Goal: Information Seeking & Learning: Find specific fact

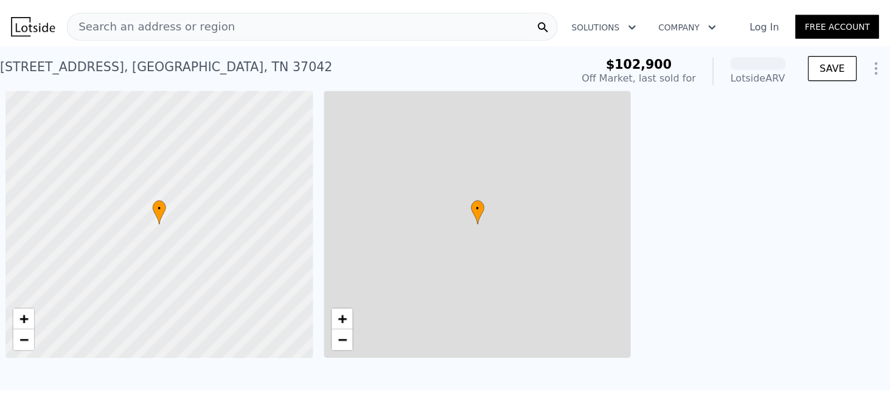
scroll to position [0, 5]
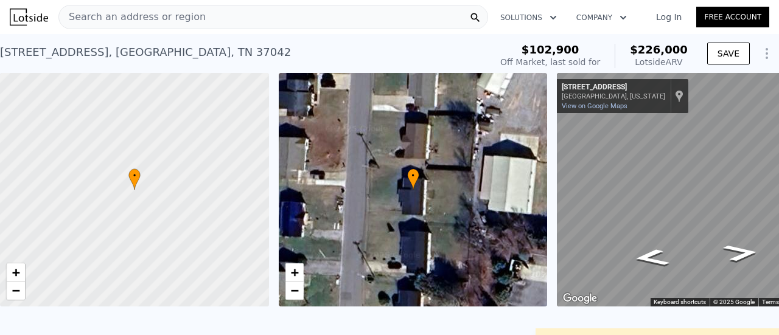
click at [646, 49] on span "$226,000" at bounding box center [659, 49] width 58 height 13
copy span "226,000"
click at [416, 23] on div "Search an address or region" at bounding box center [272, 17] width 429 height 24
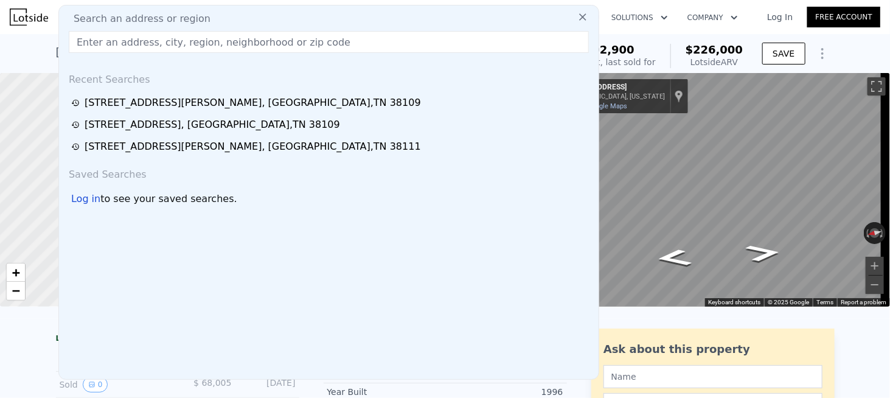
click at [223, 40] on input "text" at bounding box center [329, 42] width 520 height 22
paste input "[STREET_ADDRESS][PERSON_NAME]"
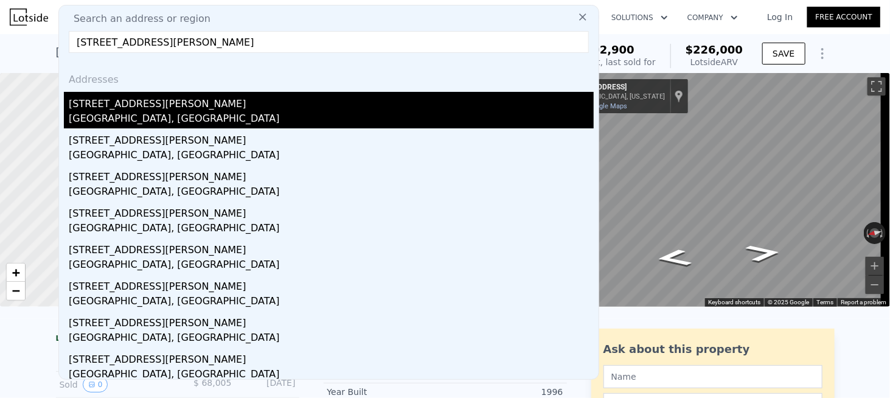
type input "[STREET_ADDRESS][PERSON_NAME]"
click at [123, 110] on div "[STREET_ADDRESS][PERSON_NAME]" at bounding box center [331, 101] width 525 height 19
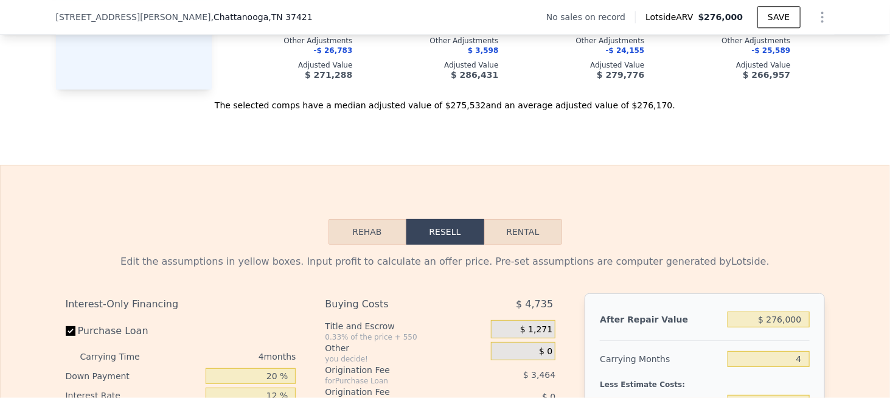
scroll to position [1455, 0]
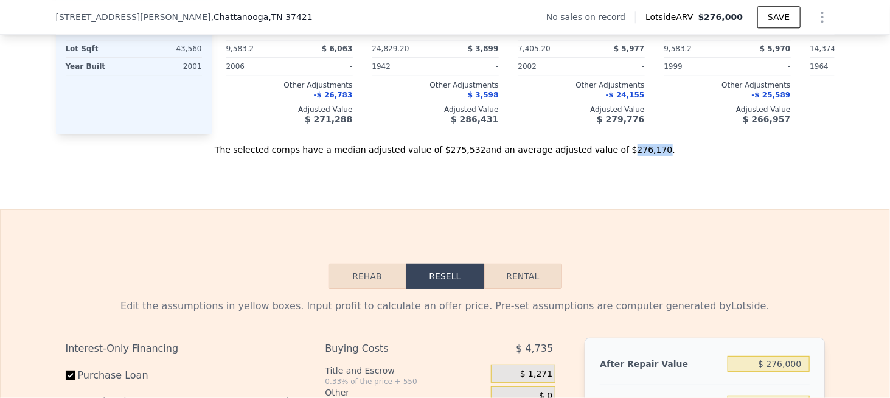
drag, startPoint x: 628, startPoint y: 164, endPoint x: 602, endPoint y: 165, distance: 25.6
click at [602, 156] on div "The selected comps have a median adjusted value of $275,532 and an average adju…" at bounding box center [445, 145] width 779 height 22
copy div "276,170"
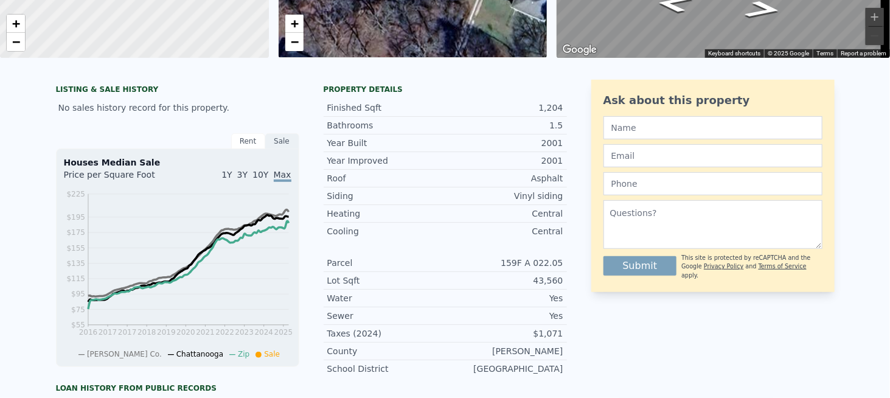
scroll to position [0, 0]
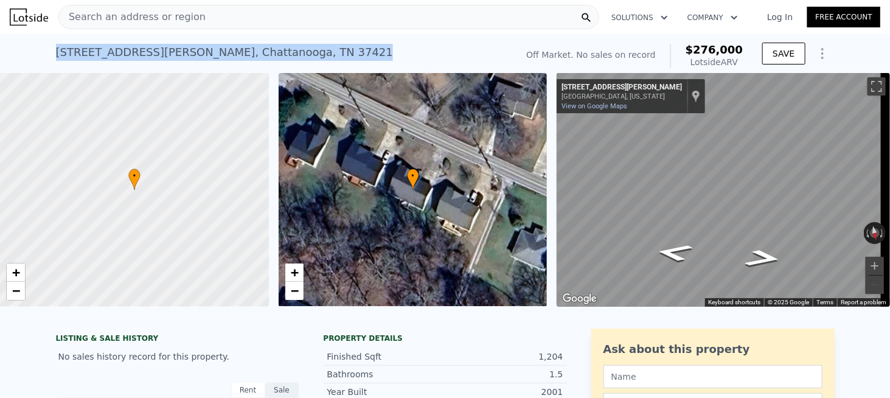
drag, startPoint x: 269, startPoint y: 50, endPoint x: 53, endPoint y: 58, distance: 216.1
click at [56, 58] on div "[STREET_ADDRESS][PERSON_NAME] No sales on record (~ARV $276k )" at bounding box center [284, 56] width 456 height 34
copy div "[STREET_ADDRESS][PERSON_NAME]"
click at [186, 44] on div "[STREET_ADDRESS][PERSON_NAME]" at bounding box center [224, 52] width 337 height 17
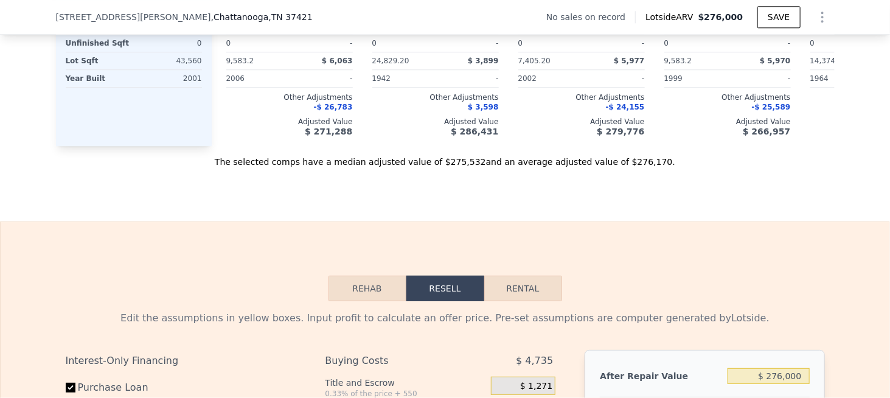
scroll to position [1395, 0]
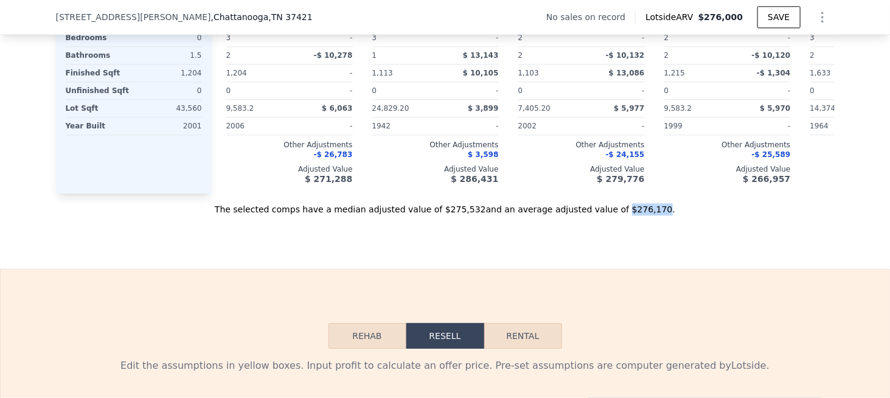
drag, startPoint x: 597, startPoint y: 227, endPoint x: 627, endPoint y: 228, distance: 29.8
click at [627, 215] on div "The selected comps have a median adjusted value of $275,532 and an average adju…" at bounding box center [445, 204] width 779 height 22
copy div "$276,170"
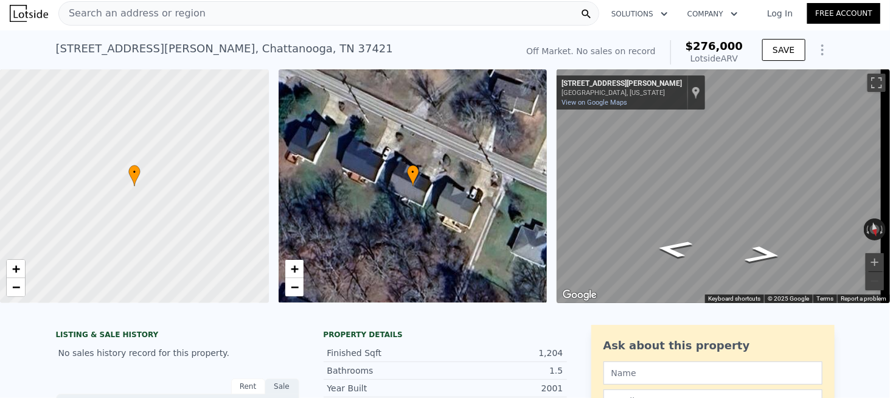
scroll to position [0, 0]
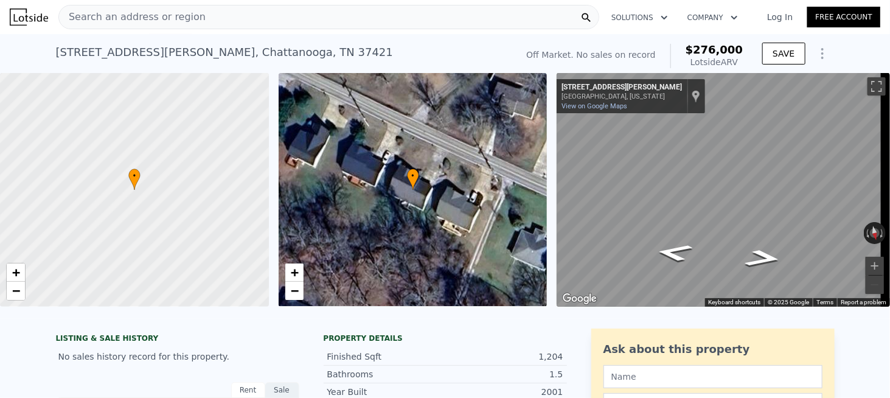
click at [169, 19] on span "Search an address or region" at bounding box center [132, 17] width 147 height 15
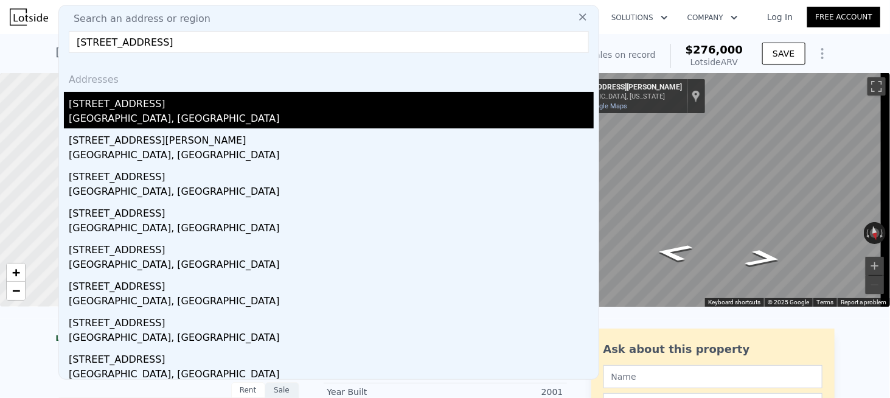
type input "[STREET_ADDRESS]"
click at [120, 109] on div "[STREET_ADDRESS]" at bounding box center [331, 101] width 525 height 19
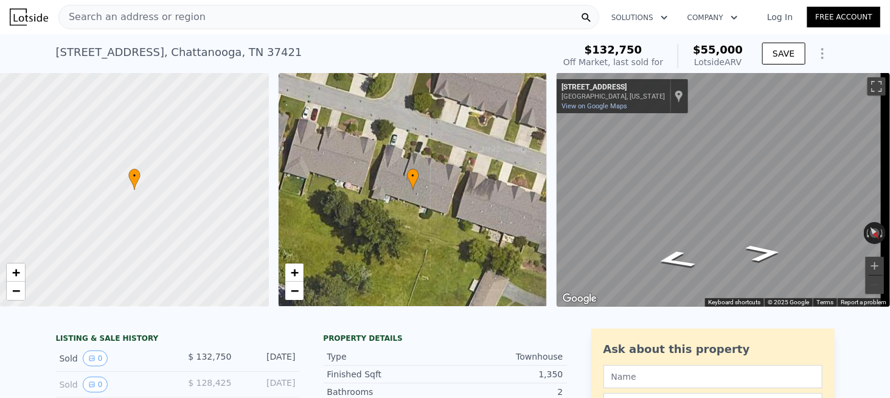
click at [184, 23] on span "Search an address or region" at bounding box center [132, 17] width 147 height 15
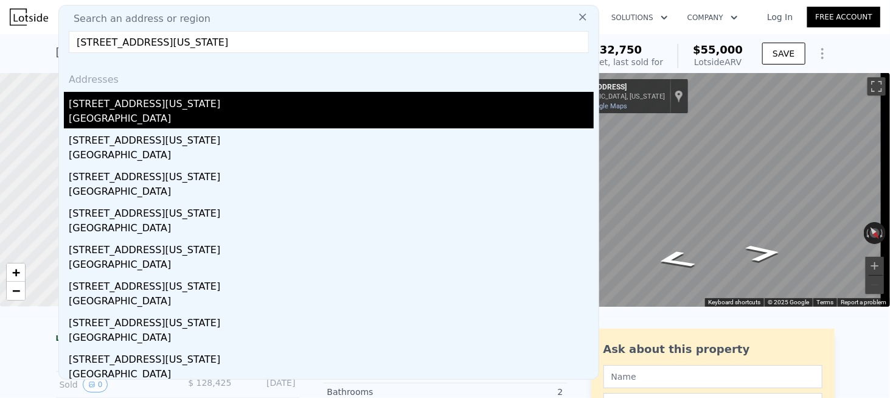
type input "[STREET_ADDRESS][US_STATE]"
click at [128, 111] on div "[GEOGRAPHIC_DATA]" at bounding box center [331, 119] width 525 height 17
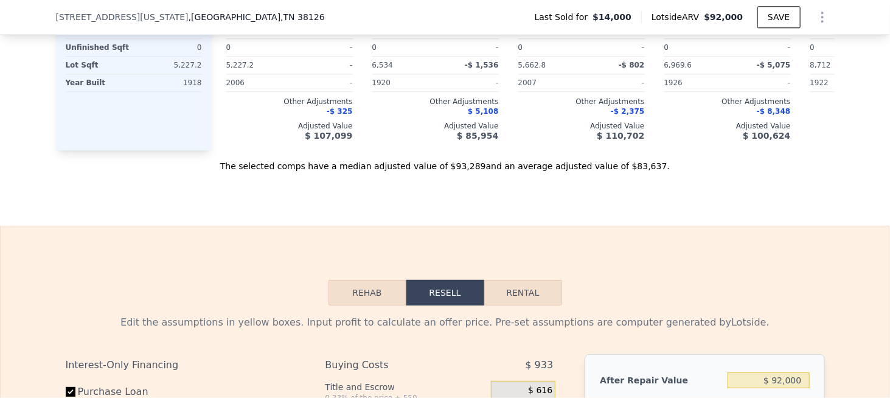
scroll to position [1333, 0]
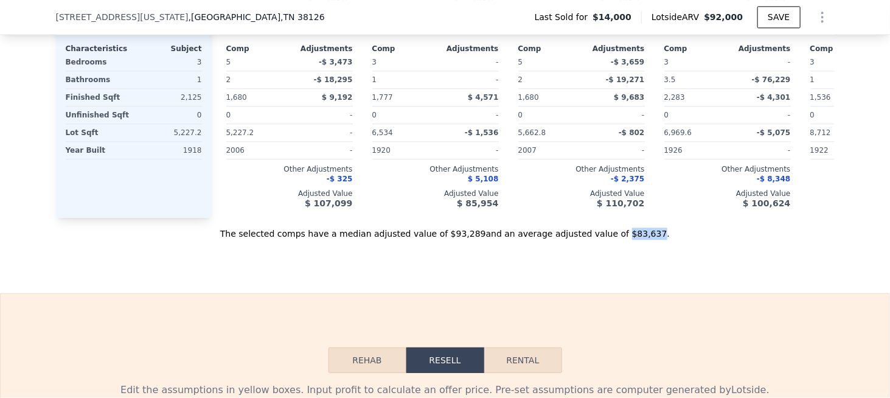
drag, startPoint x: 597, startPoint y: 244, endPoint x: 624, endPoint y: 245, distance: 26.8
click at [624, 240] on div "The selected comps have a median adjusted value of $93,289 and an average adjus…" at bounding box center [445, 229] width 779 height 22
copy div "$83,637"
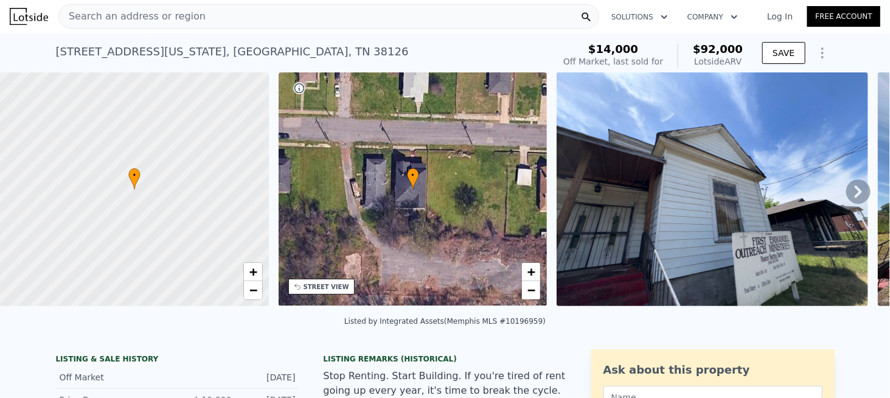
scroll to position [0, 0]
click at [218, 15] on div "Search an address or region" at bounding box center [328, 17] width 541 height 24
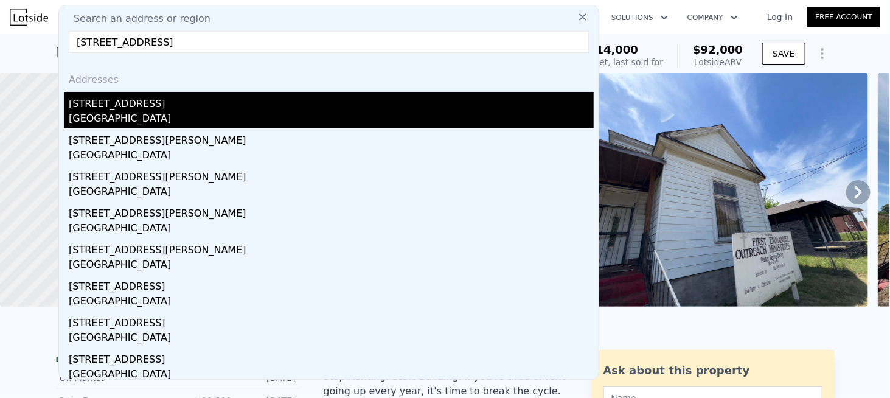
type input "[STREET_ADDRESS]"
click at [141, 114] on div "[GEOGRAPHIC_DATA]" at bounding box center [331, 119] width 525 height 17
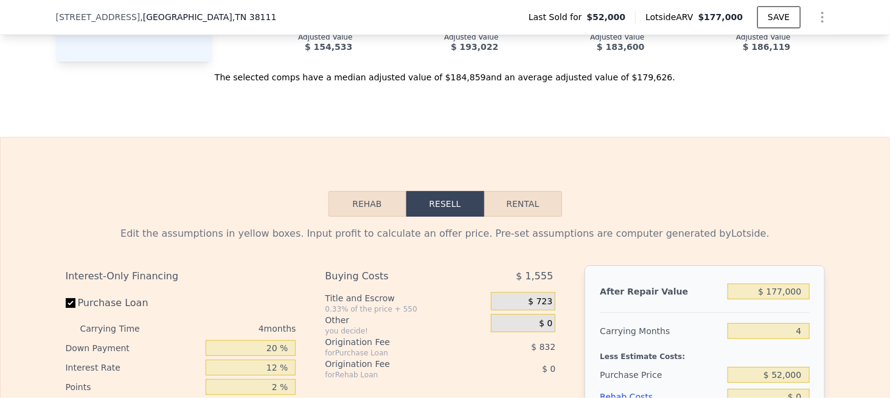
scroll to position [1394, 0]
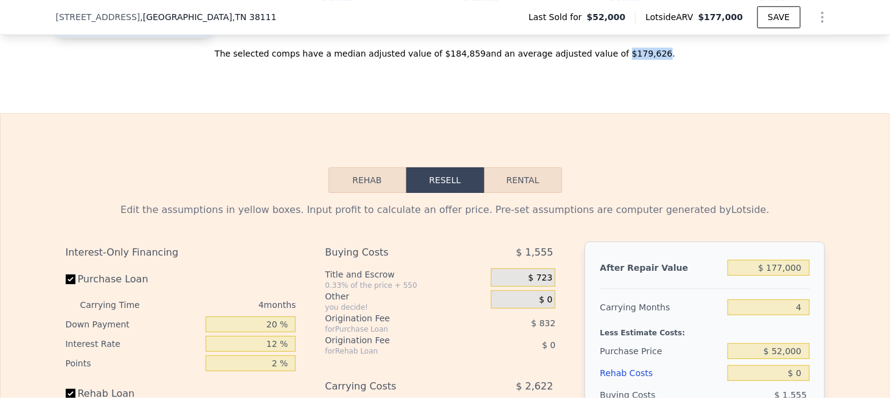
drag, startPoint x: 598, startPoint y: 68, endPoint x: 627, endPoint y: 68, distance: 29.2
click at [627, 60] on div "The selected comps have a median adjusted value of $184,859 and an average adju…" at bounding box center [445, 49] width 779 height 22
copy div "$179,626"
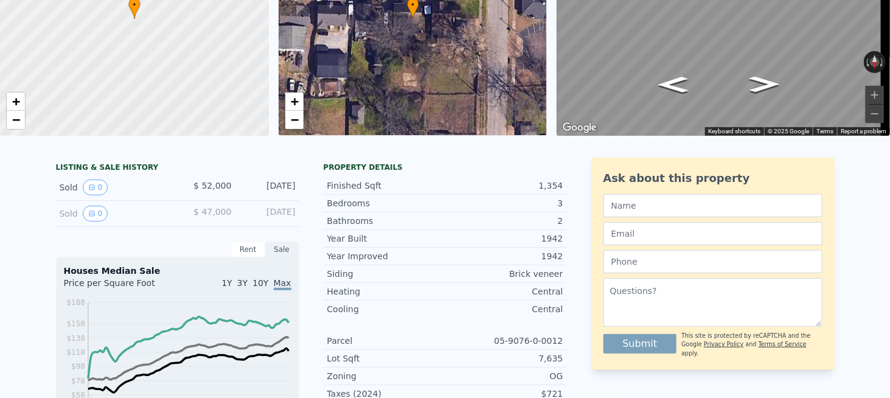
scroll to position [0, 0]
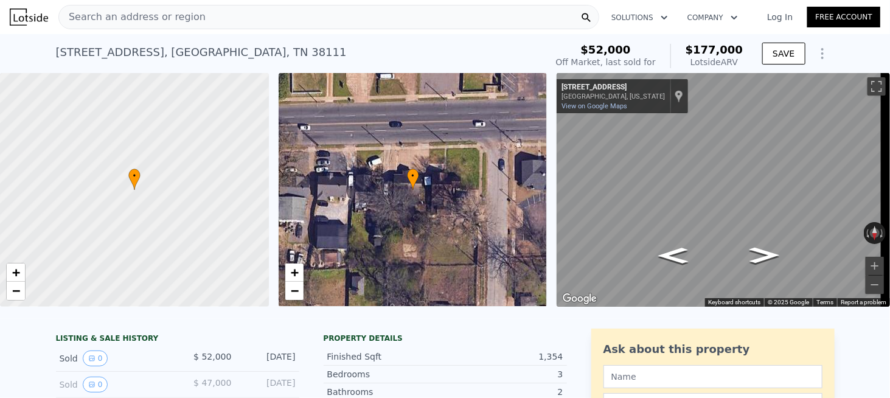
click at [196, 19] on div "Search an address or region" at bounding box center [328, 17] width 541 height 24
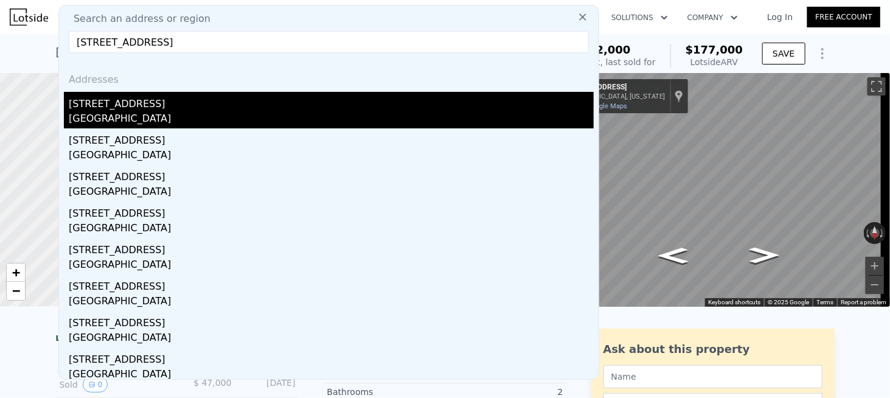
type input "[STREET_ADDRESS]"
click at [124, 105] on div "[STREET_ADDRESS]" at bounding box center [331, 101] width 525 height 19
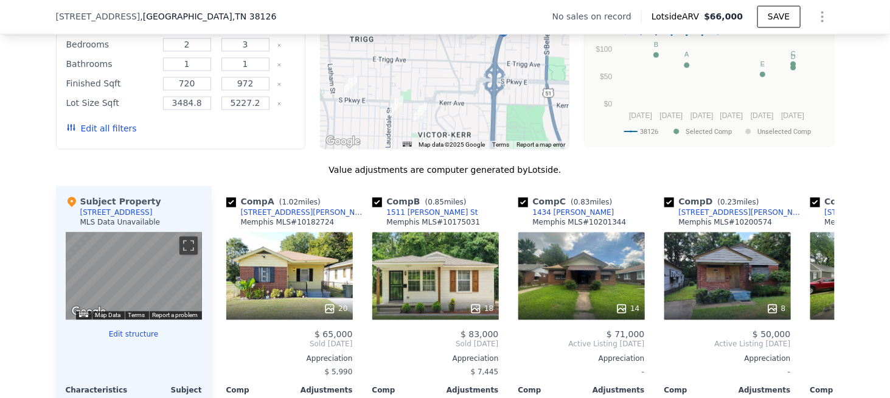
scroll to position [1333, 0]
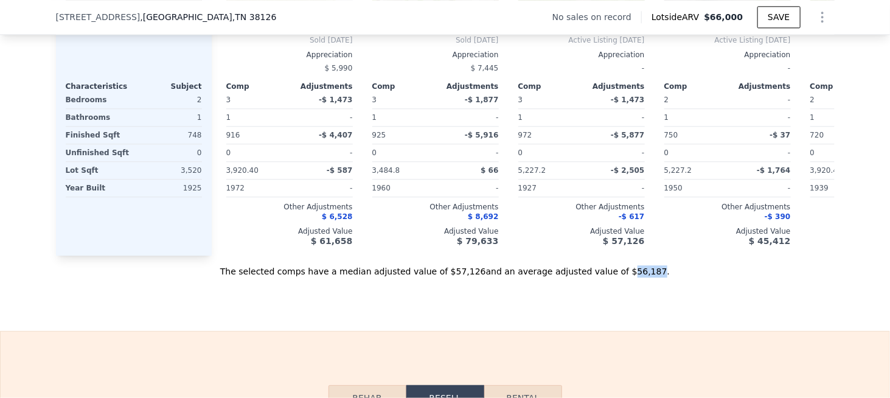
drag, startPoint x: 602, startPoint y: 283, endPoint x: 623, endPoint y: 285, distance: 20.8
click at [623, 277] on div "The selected comps have a median adjusted value of $57,126 and an average adjus…" at bounding box center [445, 266] width 779 height 22
copy div "56,187"
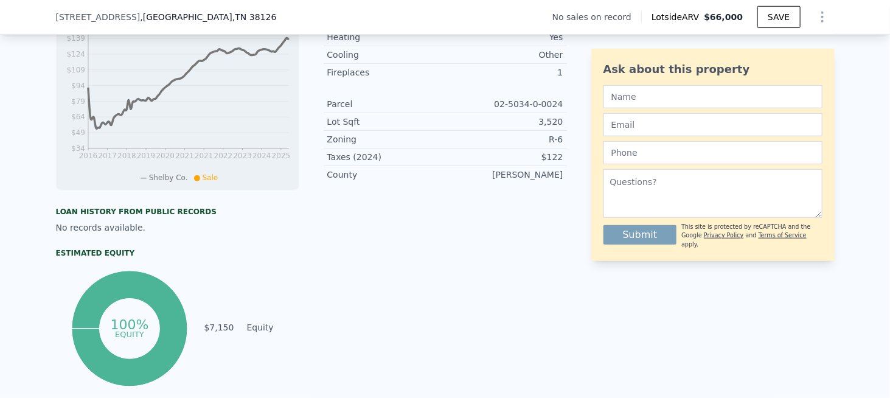
scroll to position [0, 0]
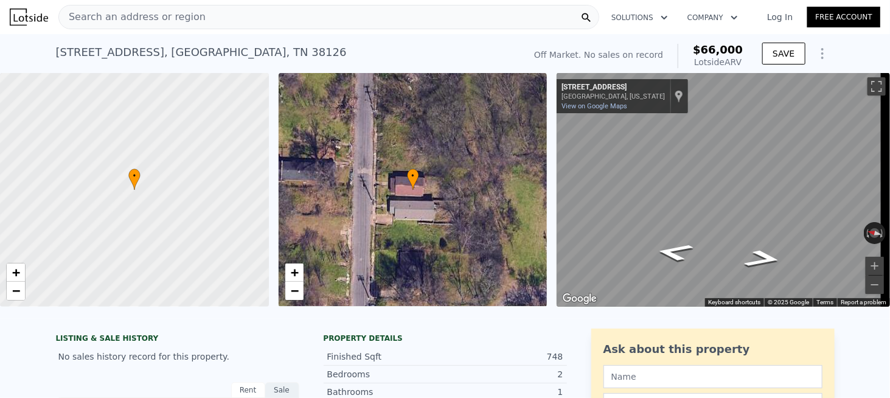
click at [223, 15] on div "Search an address or region" at bounding box center [328, 17] width 541 height 24
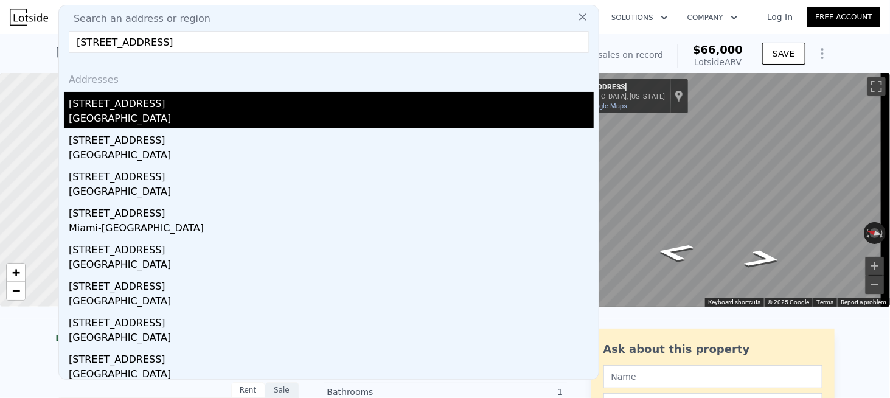
type input "[STREET_ADDRESS]"
click at [113, 106] on div "[STREET_ADDRESS]" at bounding box center [331, 101] width 525 height 19
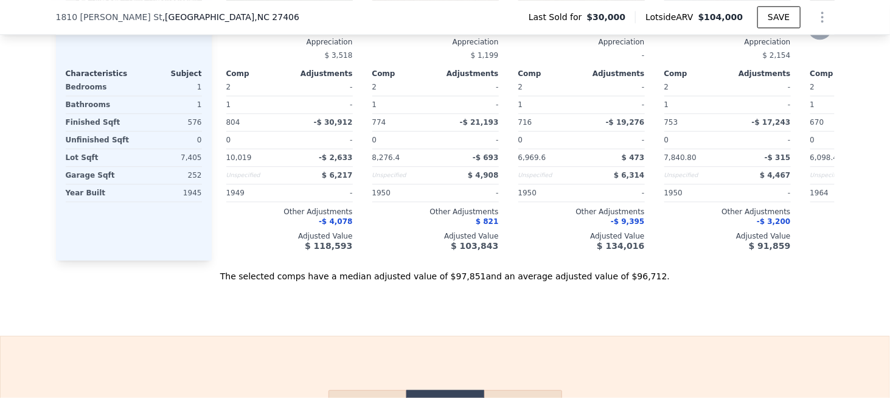
scroll to position [1333, 0]
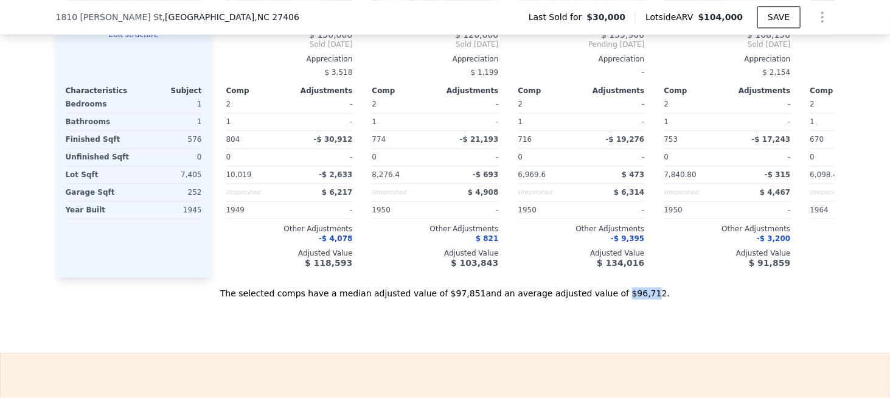
drag, startPoint x: 597, startPoint y: 309, endPoint x: 620, endPoint y: 311, distance: 23.2
click at [620, 299] on div "The selected comps have a median adjusted value of $97,851 and an average adjus…" at bounding box center [445, 288] width 779 height 22
drag, startPoint x: 623, startPoint y: 310, endPoint x: 599, endPoint y: 309, distance: 24.4
click at [599, 299] on div "The selected comps have a median adjusted value of $97,851 and an average adjus…" at bounding box center [445, 288] width 779 height 22
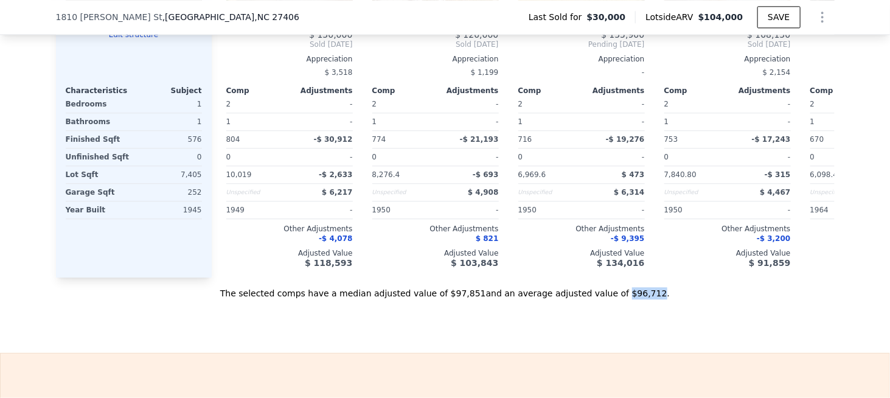
drag, startPoint x: 597, startPoint y: 309, endPoint x: 622, endPoint y: 308, distance: 25.6
click at [622, 299] on div "The selected comps have a median adjusted value of $97,851 and an average adjus…" at bounding box center [445, 288] width 779 height 22
copy div "$96,712"
